Goal: Task Accomplishment & Management: Complete application form

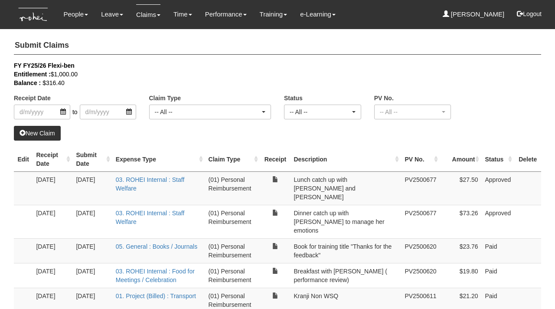
select select "50"
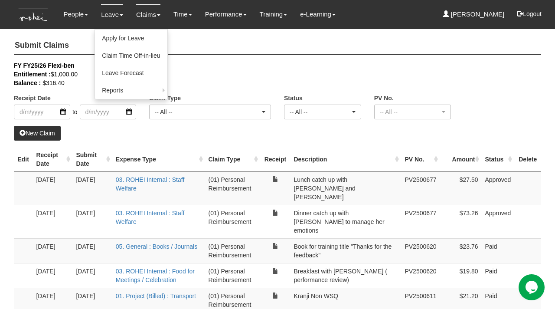
click at [111, 14] on link "Leave" at bounding box center [112, 14] width 22 height 20
click at [113, 40] on link "Apply for Leave" at bounding box center [131, 37] width 72 height 17
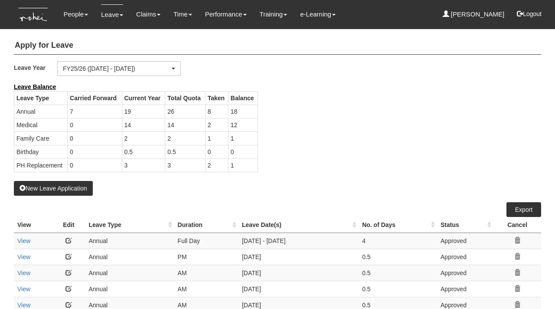
select select "50"
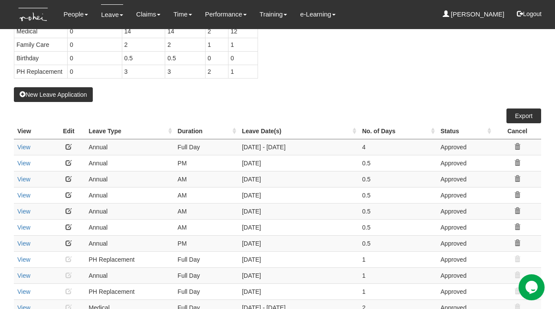
scroll to position [95, 0]
